Goal: Navigation & Orientation: Find specific page/section

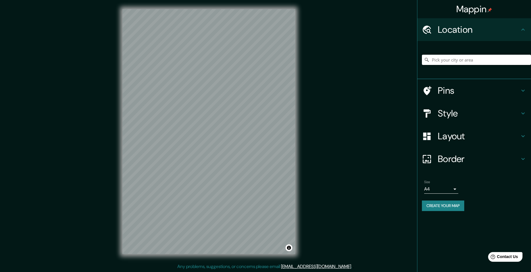
click at [448, 59] on input "Pick your city or area" at bounding box center [476, 60] width 109 height 10
click at [451, 58] on input "[GEOGRAPHIC_DATA], [US_STATE], [GEOGRAPHIC_DATA]" at bounding box center [476, 60] width 109 height 10
drag, startPoint x: 451, startPoint y: 58, endPoint x: 504, endPoint y: 55, distance: 53.8
click at [504, 55] on input "[GEOGRAPHIC_DATA], [US_STATE], [GEOGRAPHIC_DATA]" at bounding box center [476, 60] width 109 height 10
click at [460, 60] on input "[GEOGRAPHIC_DATA], [US_STATE], [GEOGRAPHIC_DATA]" at bounding box center [476, 60] width 109 height 10
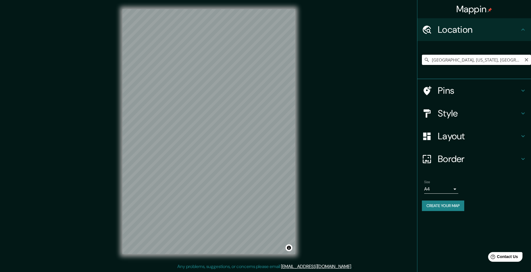
drag, startPoint x: 460, startPoint y: 60, endPoint x: 500, endPoint y: 58, distance: 39.9
click at [500, 58] on input "[GEOGRAPHIC_DATA], [US_STATE], [GEOGRAPHIC_DATA]" at bounding box center [476, 60] width 109 height 10
drag, startPoint x: 482, startPoint y: 60, endPoint x: 421, endPoint y: 58, distance: 60.9
click at [422, 58] on input "[GEOGRAPHIC_DATA], [GEOGRAPHIC_DATA], [GEOGRAPHIC_DATA]" at bounding box center [476, 60] width 109 height 10
drag, startPoint x: 476, startPoint y: 59, endPoint x: 417, endPoint y: 58, distance: 58.9
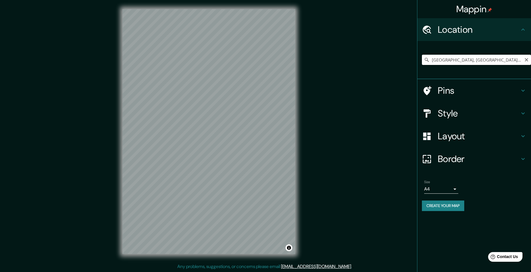
click at [422, 58] on input "[GEOGRAPHIC_DATA], [GEOGRAPHIC_DATA], [GEOGRAPHIC_DATA]" at bounding box center [476, 60] width 109 height 10
click at [331, 106] on div "Mappin Location [GEOGRAPHIC_DATA], [GEOGRAPHIC_DATA], [GEOGRAPHIC_DATA] [GEOGRA…" at bounding box center [265, 136] width 531 height 272
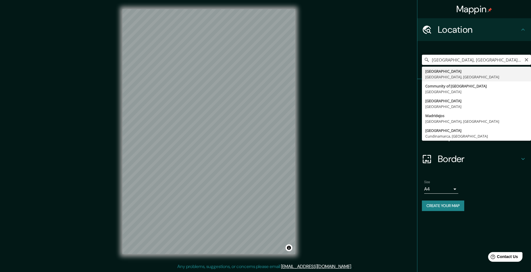
drag, startPoint x: 476, startPoint y: 60, endPoint x: 411, endPoint y: 60, distance: 64.5
click at [422, 60] on input "[GEOGRAPHIC_DATA], [GEOGRAPHIC_DATA], [GEOGRAPHIC_DATA]" at bounding box center [476, 60] width 109 height 10
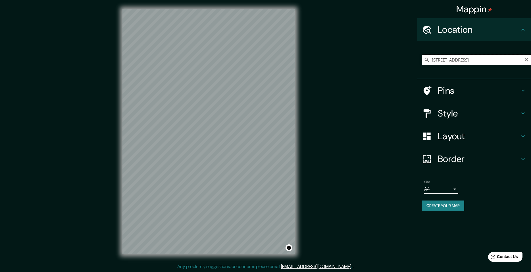
drag, startPoint x: 506, startPoint y: 61, endPoint x: 426, endPoint y: 60, distance: 80.2
click at [426, 60] on input "[STREET_ADDRESS]" at bounding box center [476, 60] width 109 height 10
drag, startPoint x: 491, startPoint y: 61, endPoint x: 391, endPoint y: 59, distance: 100.4
click at [422, 59] on input "Chur, Grisons, [GEOGRAPHIC_DATA]" at bounding box center [476, 60] width 109 height 10
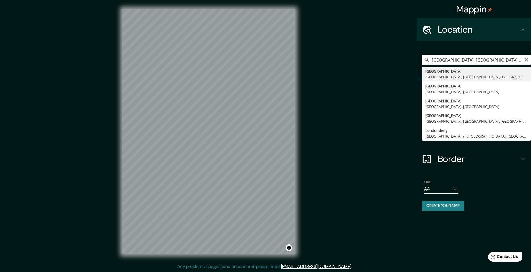
drag, startPoint x: 516, startPoint y: 59, endPoint x: 368, endPoint y: 54, distance: 148.2
click at [422, 55] on input "[GEOGRAPHIC_DATA], [GEOGRAPHIC_DATA], [GEOGRAPHIC_DATA], [GEOGRAPHIC_DATA]" at bounding box center [476, 60] width 109 height 10
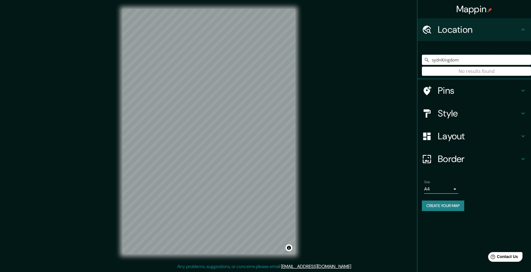
drag, startPoint x: 461, startPoint y: 60, endPoint x: 350, endPoint y: 54, distance: 111.3
click at [422, 55] on input "sydnKingdom" at bounding box center [476, 60] width 109 height 10
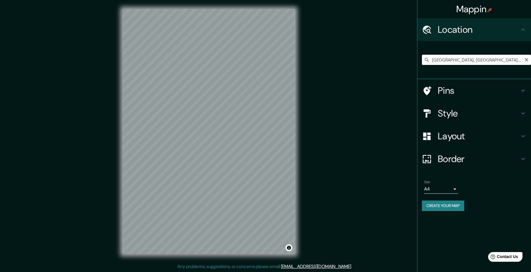
drag, startPoint x: 512, startPoint y: 62, endPoint x: 415, endPoint y: 63, distance: 96.7
click at [422, 63] on input "[GEOGRAPHIC_DATA], [GEOGRAPHIC_DATA], [GEOGRAPHIC_DATA]" at bounding box center [476, 60] width 109 height 10
drag, startPoint x: 506, startPoint y: 60, endPoint x: 428, endPoint y: 58, distance: 77.9
click at [428, 58] on input "[GEOGRAPHIC_DATA], [GEOGRAPHIC_DATA], [GEOGRAPHIC_DATA]" at bounding box center [476, 60] width 109 height 10
click at [313, 74] on div "Mappin Location [GEOGRAPHIC_DATA], [US_STATE], [GEOGRAPHIC_DATA] Pins Style Lay…" at bounding box center [265, 136] width 531 height 272
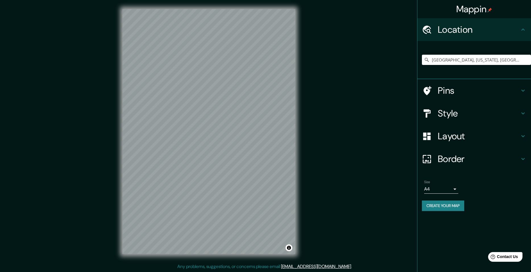
scroll to position [0, 0]
drag, startPoint x: 500, startPoint y: 62, endPoint x: 412, endPoint y: 64, distance: 88.2
click at [422, 64] on input "[GEOGRAPHIC_DATA], [US_STATE], [GEOGRAPHIC_DATA]" at bounding box center [476, 60] width 109 height 10
drag, startPoint x: 501, startPoint y: 60, endPoint x: 380, endPoint y: 44, distance: 122.7
click at [422, 55] on input "[GEOGRAPHIC_DATA], [US_STATE], [GEOGRAPHIC_DATA]" at bounding box center [476, 60] width 109 height 10
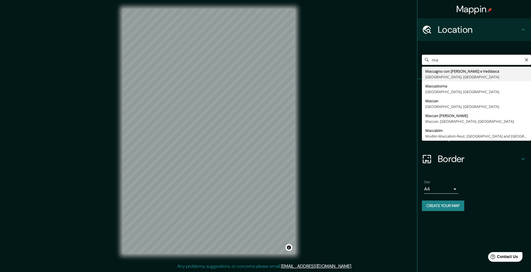
type input "m"
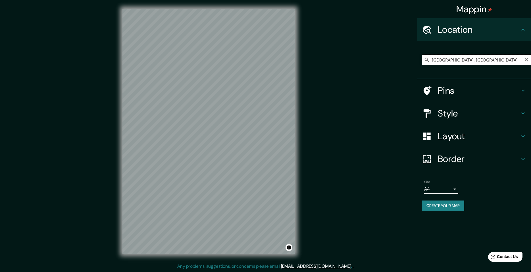
drag, startPoint x: 469, startPoint y: 60, endPoint x: 405, endPoint y: 54, distance: 64.3
click at [422, 55] on input "[GEOGRAPHIC_DATA], [GEOGRAPHIC_DATA]" at bounding box center [476, 60] width 109 height 10
click at [472, 62] on input "[GEOGRAPHIC_DATA], [GEOGRAPHIC_DATA]" at bounding box center [476, 60] width 109 height 10
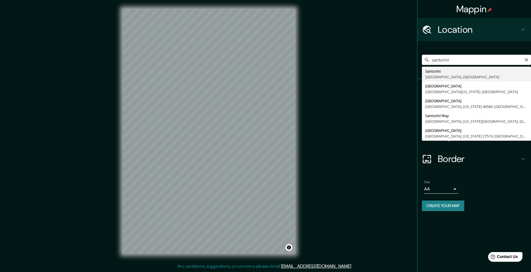
type input "[GEOGRAPHIC_DATA], [GEOGRAPHIC_DATA], [GEOGRAPHIC_DATA]"
